Goal: Task Accomplishment & Management: Manage account settings

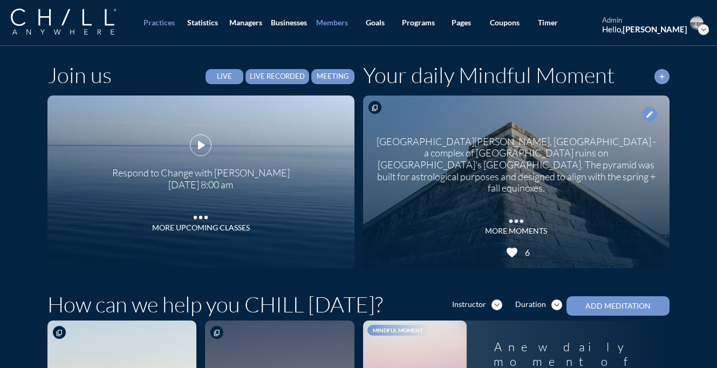
click at [331, 22] on div "Members" at bounding box center [332, 22] width 32 height 9
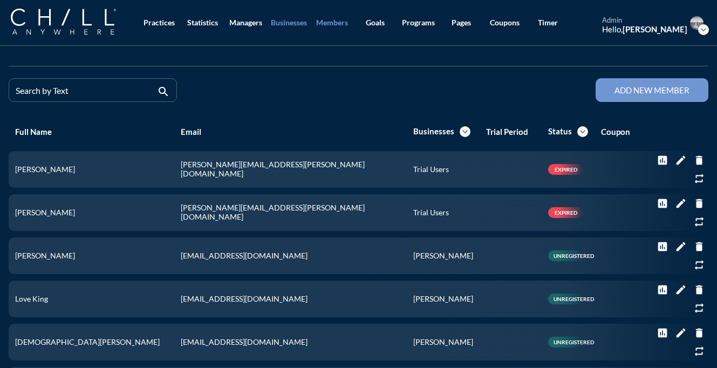
click at [275, 23] on div "Businesses" at bounding box center [289, 22] width 36 height 9
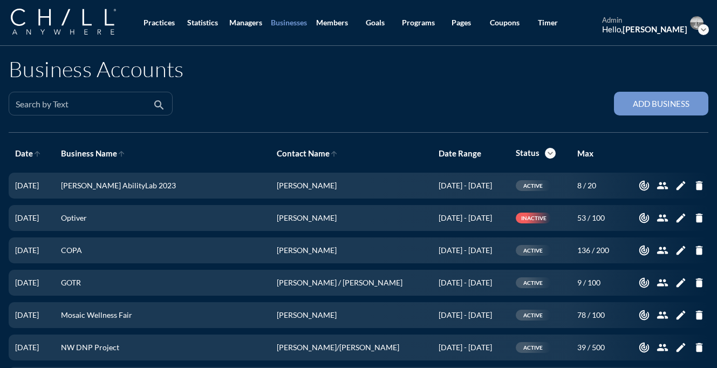
click at [126, 97] on div "Search by Text" at bounding box center [83, 103] width 135 height 23
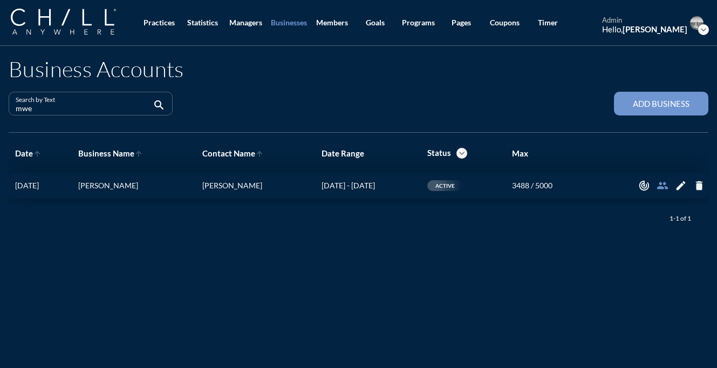
type input "mwe"
click at [662, 186] on icon "people" at bounding box center [663, 186] width 12 height 12
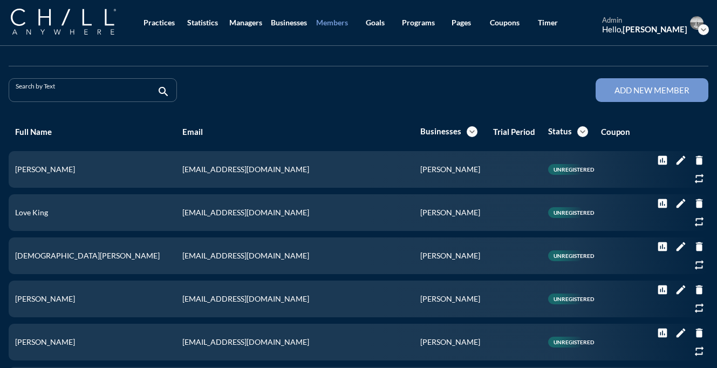
click at [93, 91] on input "Search by Text" at bounding box center [85, 94] width 139 height 13
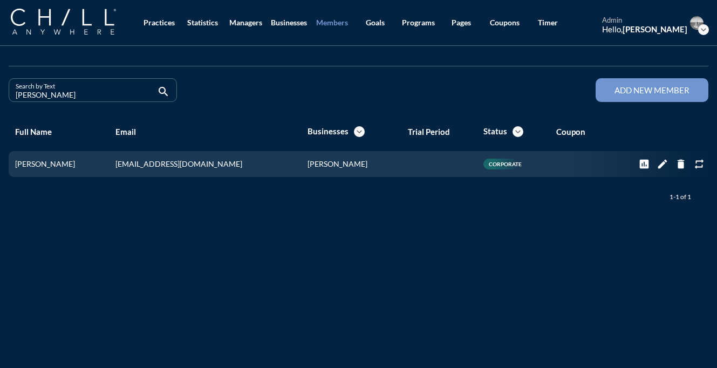
type input "[PERSON_NAME]"
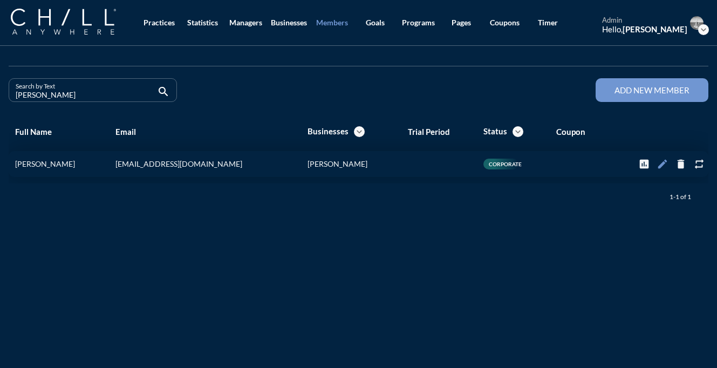
click at [660, 169] on icon "edit" at bounding box center [663, 164] width 12 height 12
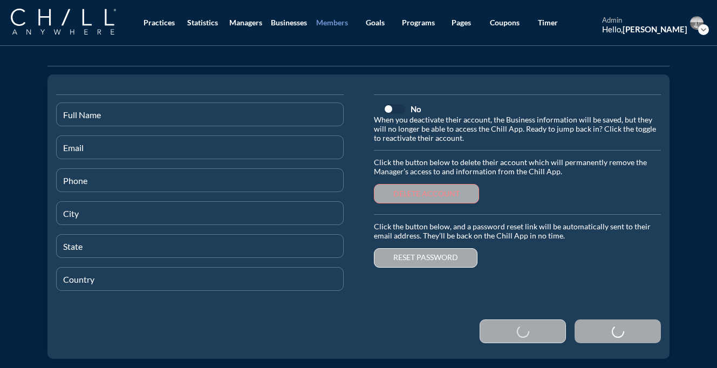
type input "[PERSON_NAME]"
type input "[EMAIL_ADDRESS][DOMAIN_NAME]"
type input "[PHONE_NUMBER]"
type input "[GEOGRAPHIC_DATA]"
type input "IL"
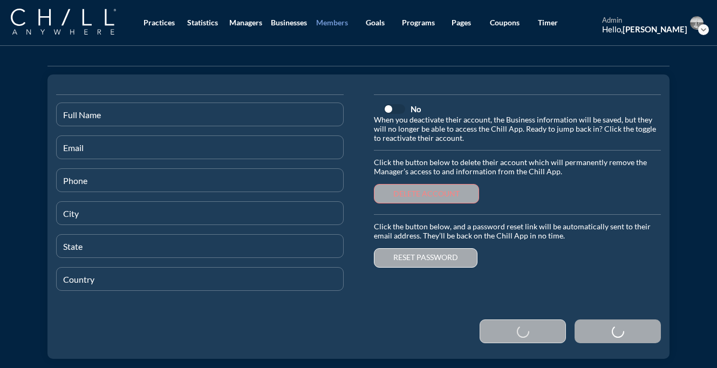
type input "[GEOGRAPHIC_DATA]"
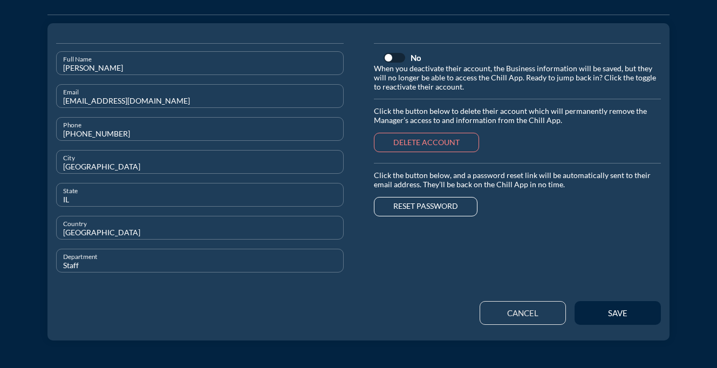
scroll to position [53, 0]
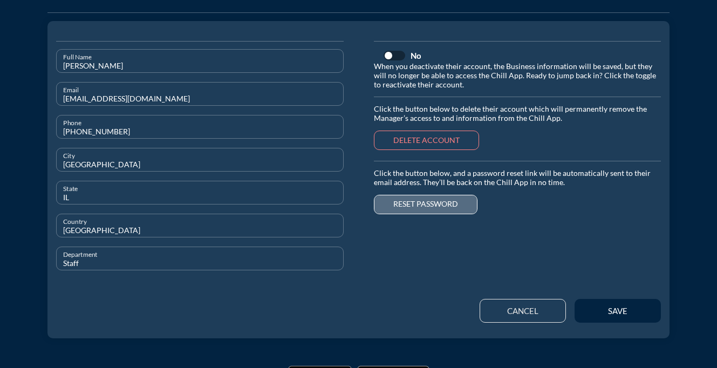
click at [418, 207] on div "Reset password" at bounding box center [426, 204] width 65 height 9
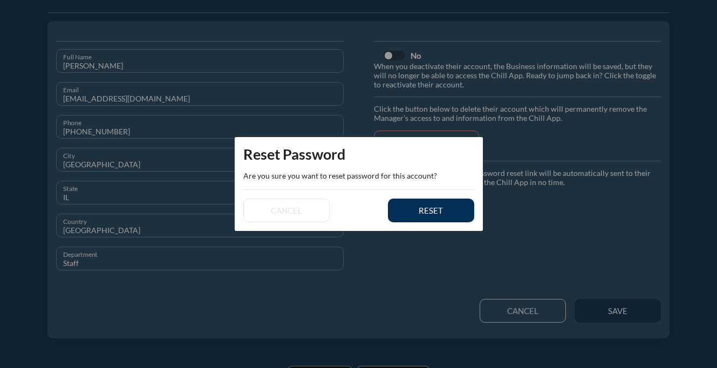
click at [413, 211] on div "reset" at bounding box center [431, 211] width 49 height 10
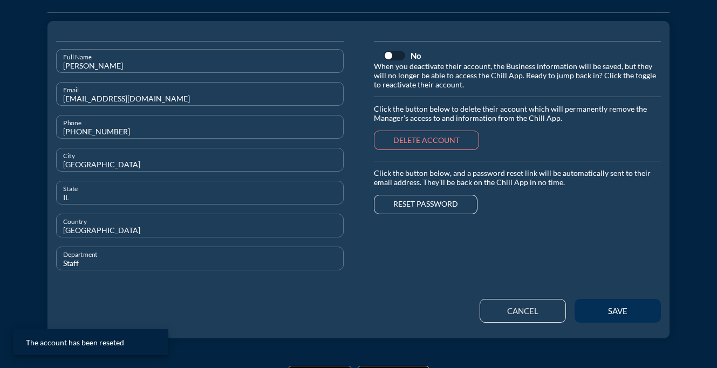
click at [608, 309] on div "save" at bounding box center [618, 311] width 49 height 10
